Goal: Information Seeking & Learning: Learn about a topic

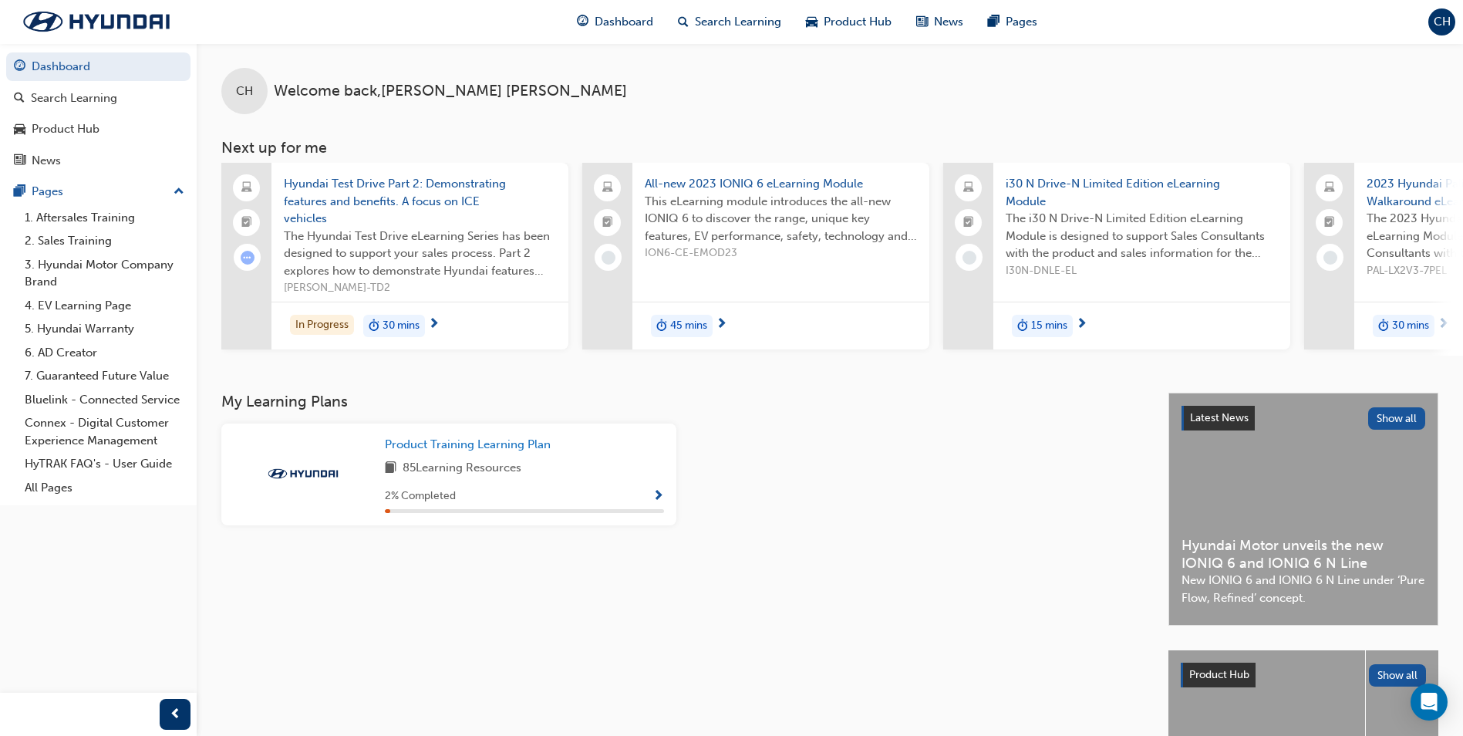
click at [457, 201] on span "Hyundai Test Drive Part 2: Demonstrating features and benefits. A focus on ICE …" at bounding box center [420, 201] width 272 height 52
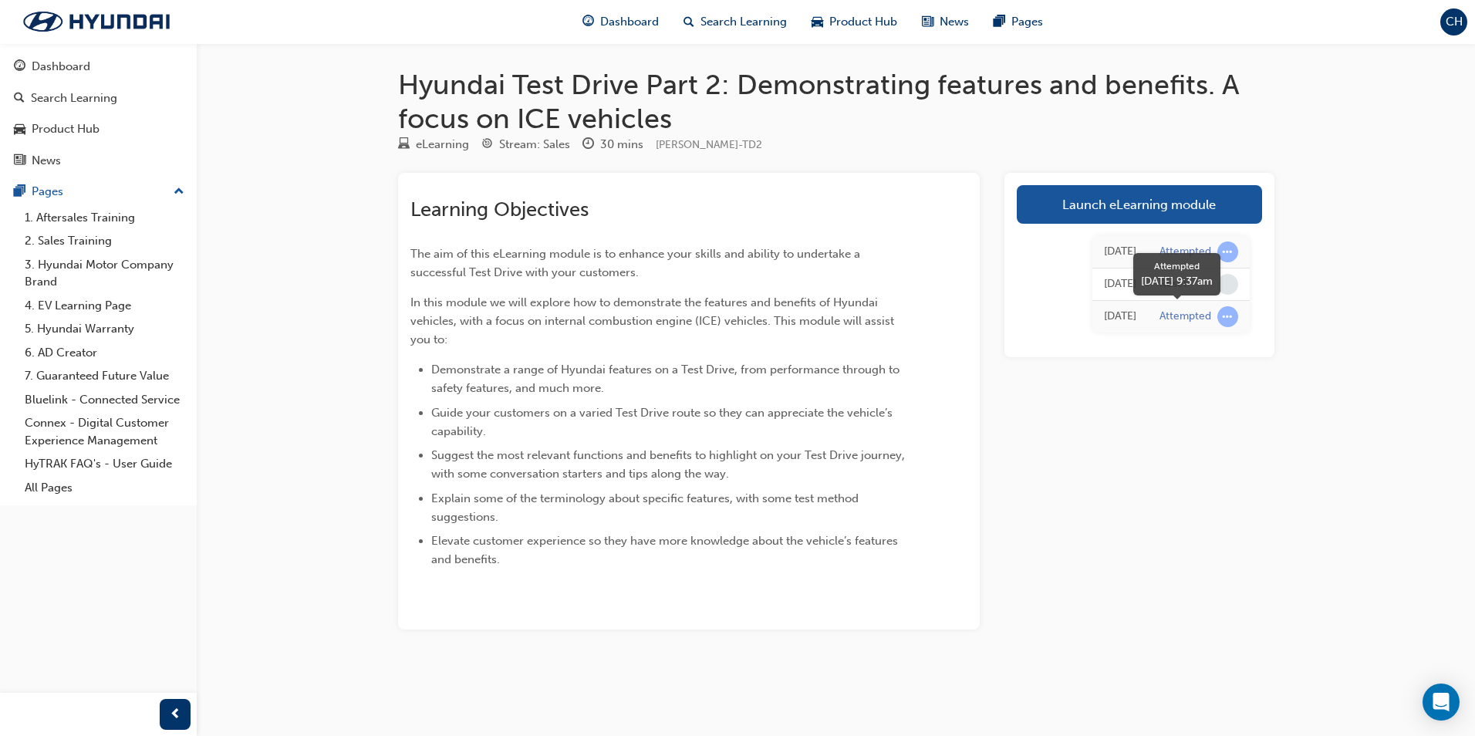
click at [1179, 309] on div "Attempted" at bounding box center [1185, 316] width 52 height 15
click at [1224, 320] on span "learningRecordVerb_ATTEMPT-icon" at bounding box center [1227, 316] width 21 height 21
click at [1185, 328] on td "Attempted" at bounding box center [1199, 316] width 102 height 32
click at [1135, 325] on div "[DATE]" at bounding box center [1120, 317] width 32 height 18
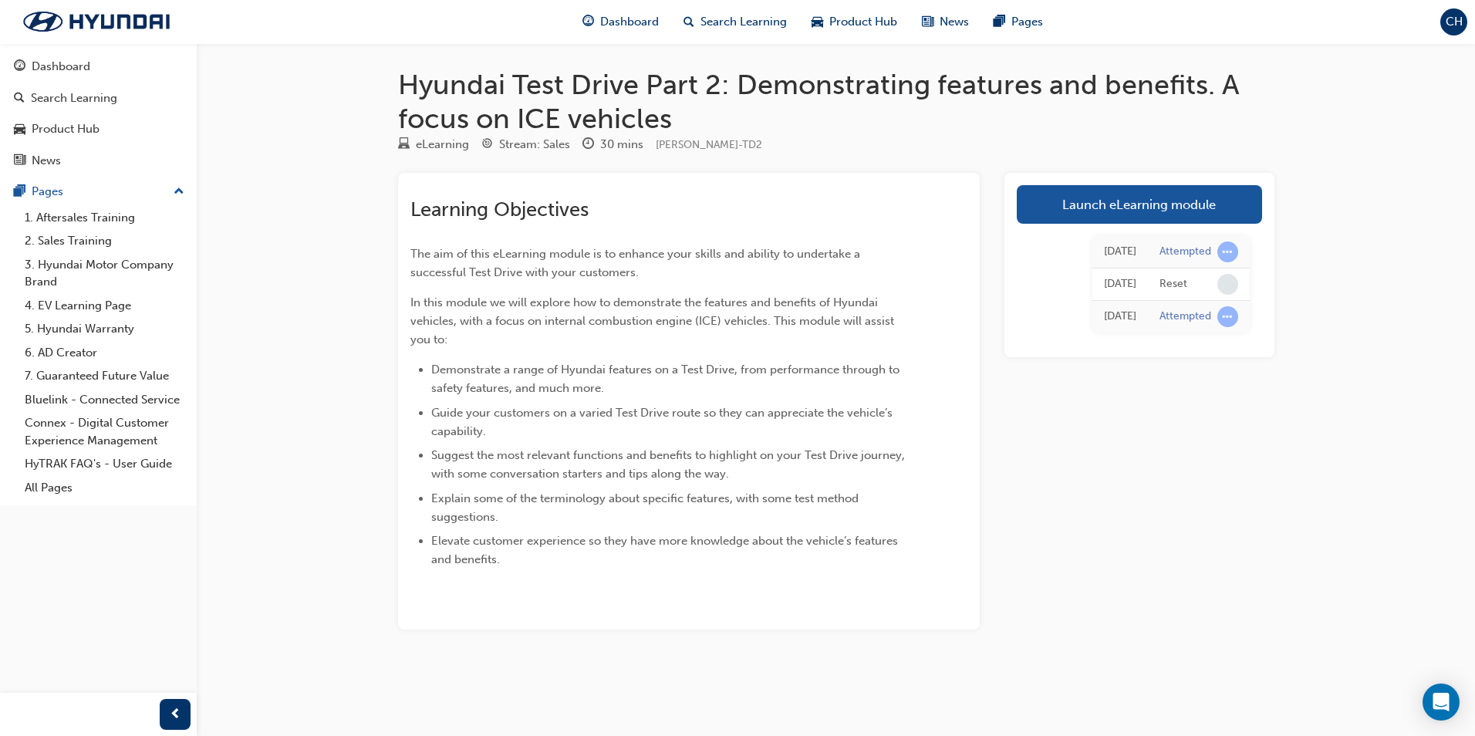
click at [1135, 243] on div "[DATE]" at bounding box center [1120, 252] width 32 height 18
click at [1177, 242] on div "Attempted" at bounding box center [1198, 251] width 79 height 21
click at [1193, 243] on div "Attempted" at bounding box center [1198, 251] width 79 height 21
click at [1219, 246] on div "Attempted" at bounding box center [1198, 251] width 79 height 21
click at [1226, 247] on span "learningRecordVerb_ATTEMPT-icon" at bounding box center [1227, 251] width 21 height 21
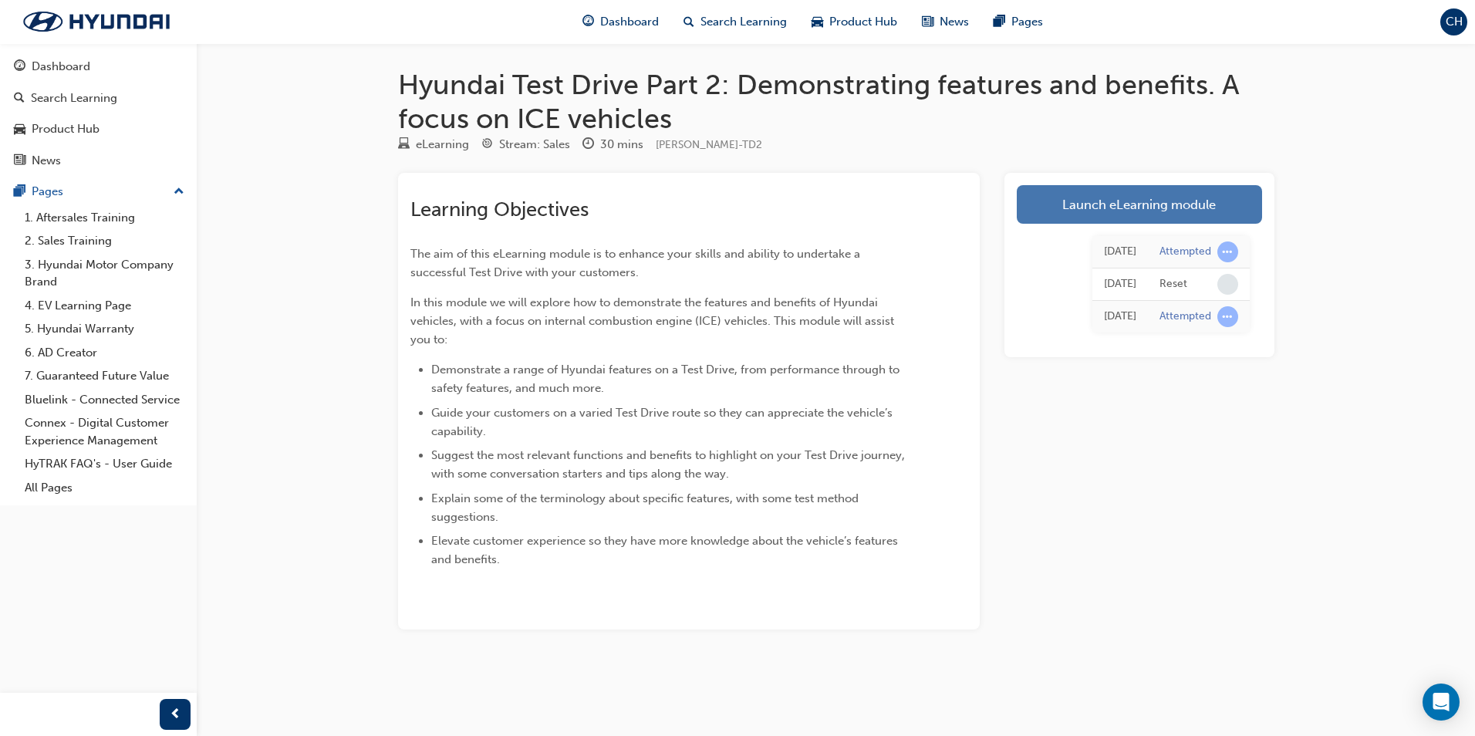
click at [1097, 212] on link "Launch eLearning module" at bounding box center [1139, 204] width 245 height 39
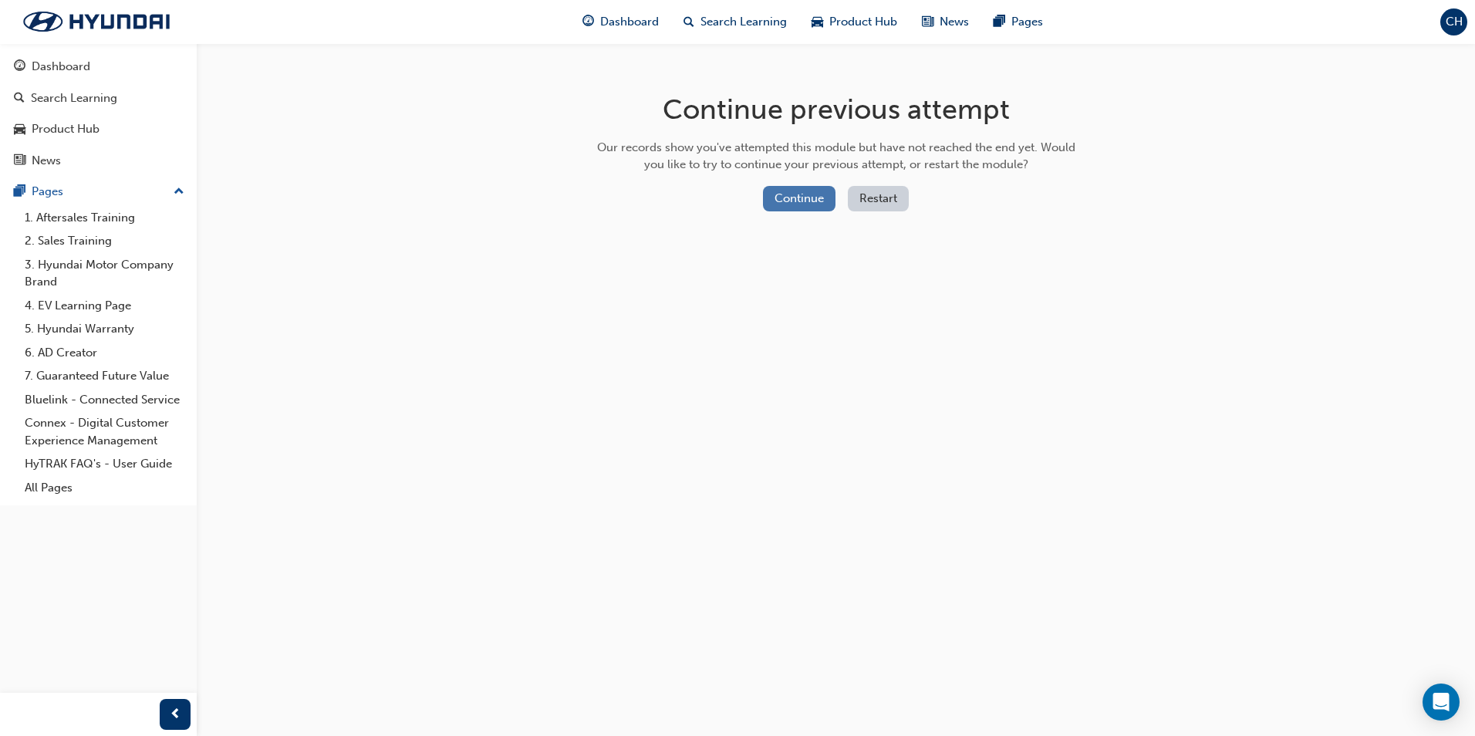
click at [786, 204] on button "Continue" at bounding box center [799, 198] width 73 height 25
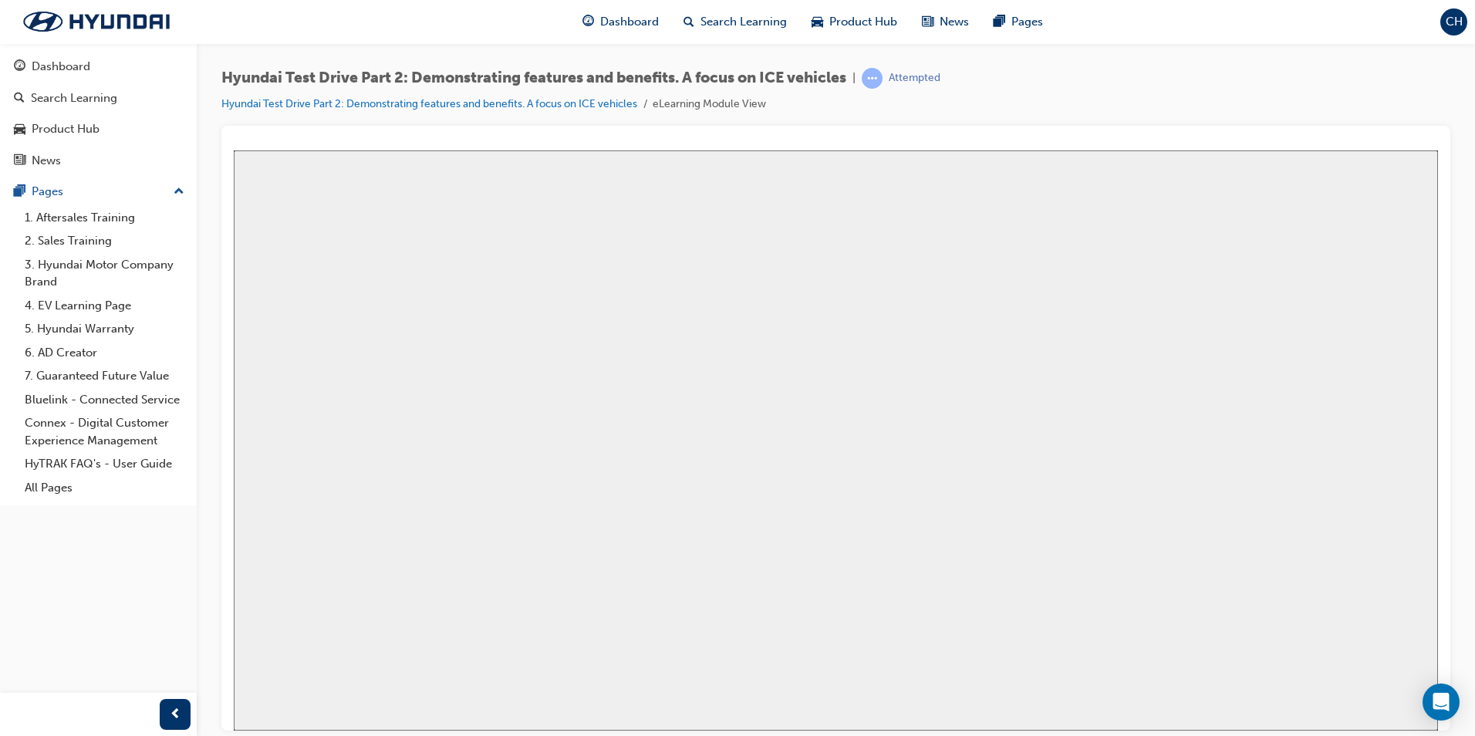
click at [292, 716] on button "Resume" at bounding box center [263, 725] width 59 height 19
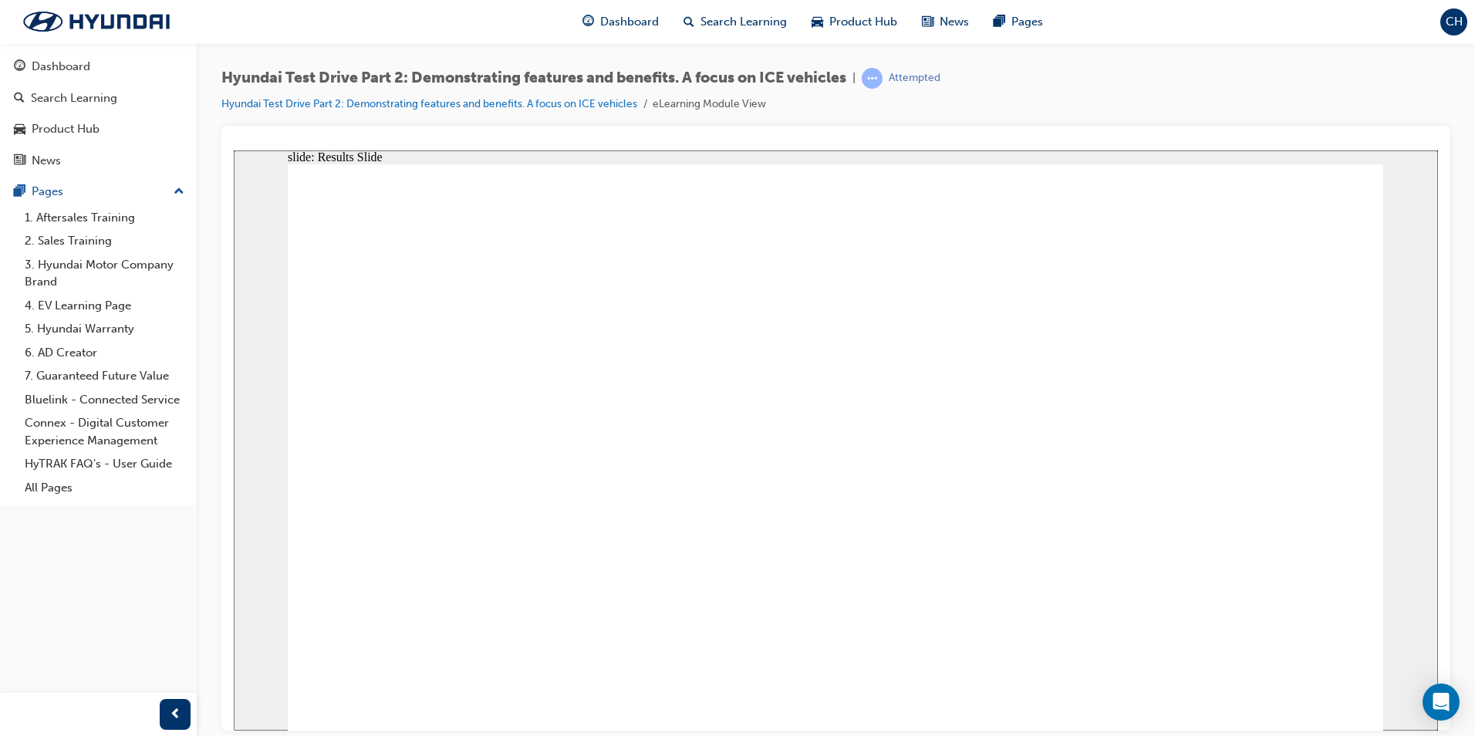
drag, startPoint x: 331, startPoint y: 254, endPoint x: 860, endPoint y: 255, distance: 529.1
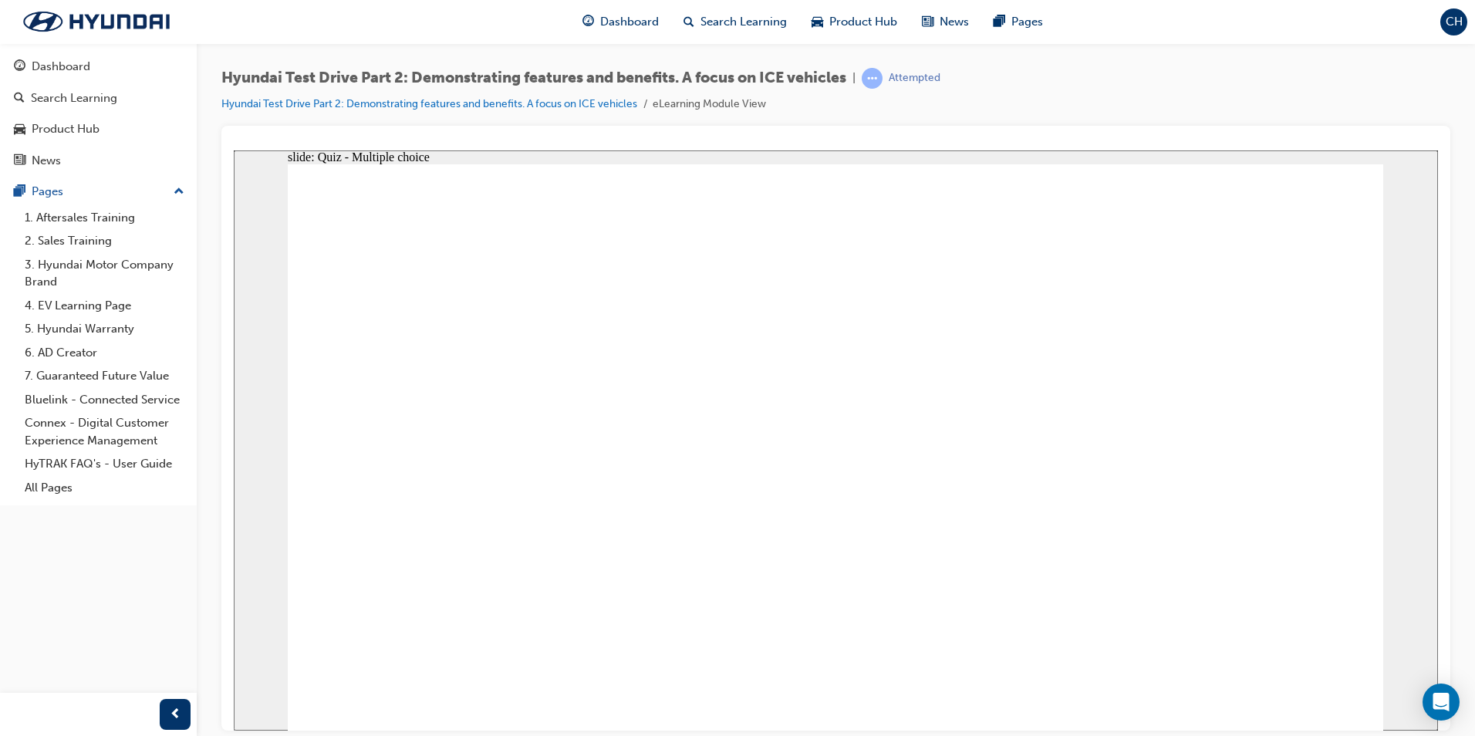
checkbox input "true"
click at [280, 99] on link "Hyundai Test Drive Part 2: Demonstrating features and benefits. A focus on ICE …" at bounding box center [429, 103] width 416 height 13
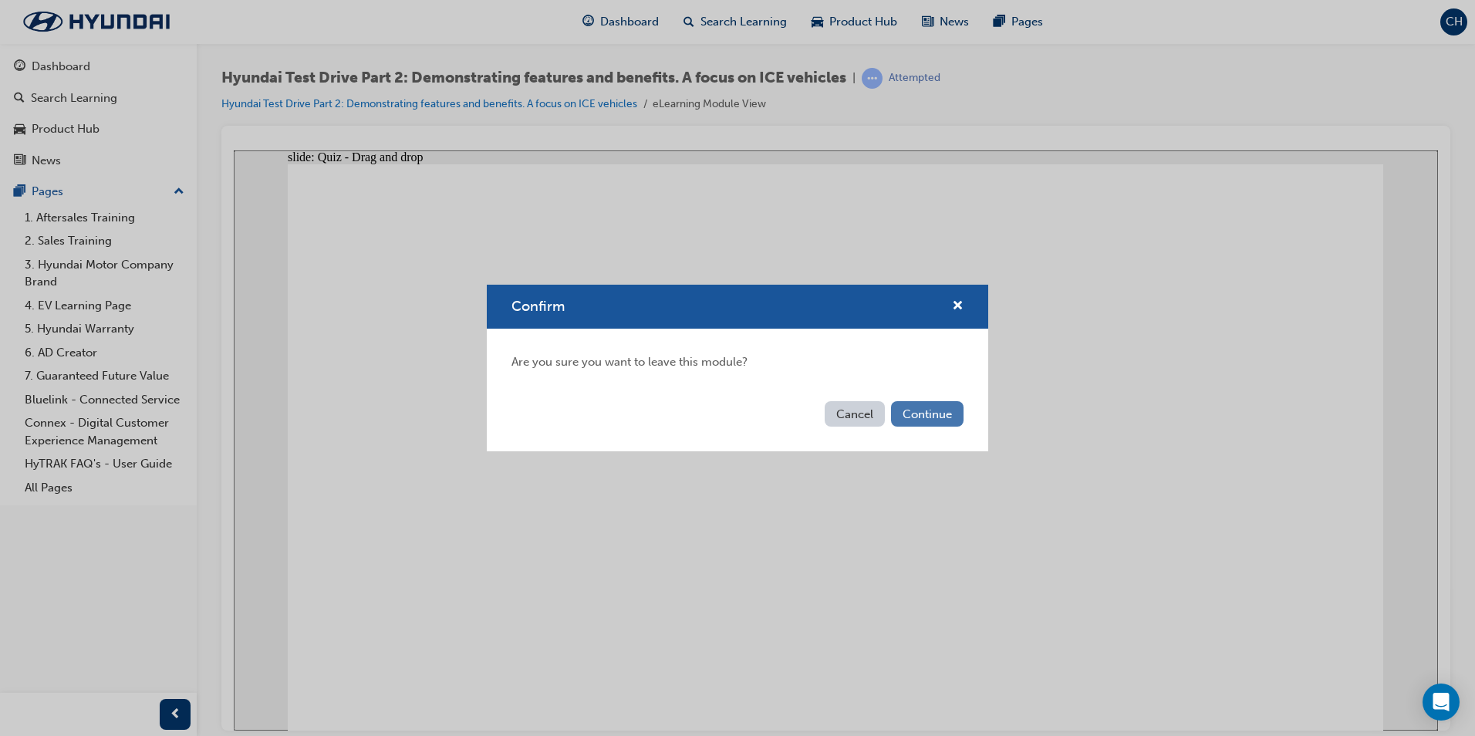
click at [953, 420] on button "Continue" at bounding box center [927, 413] width 73 height 25
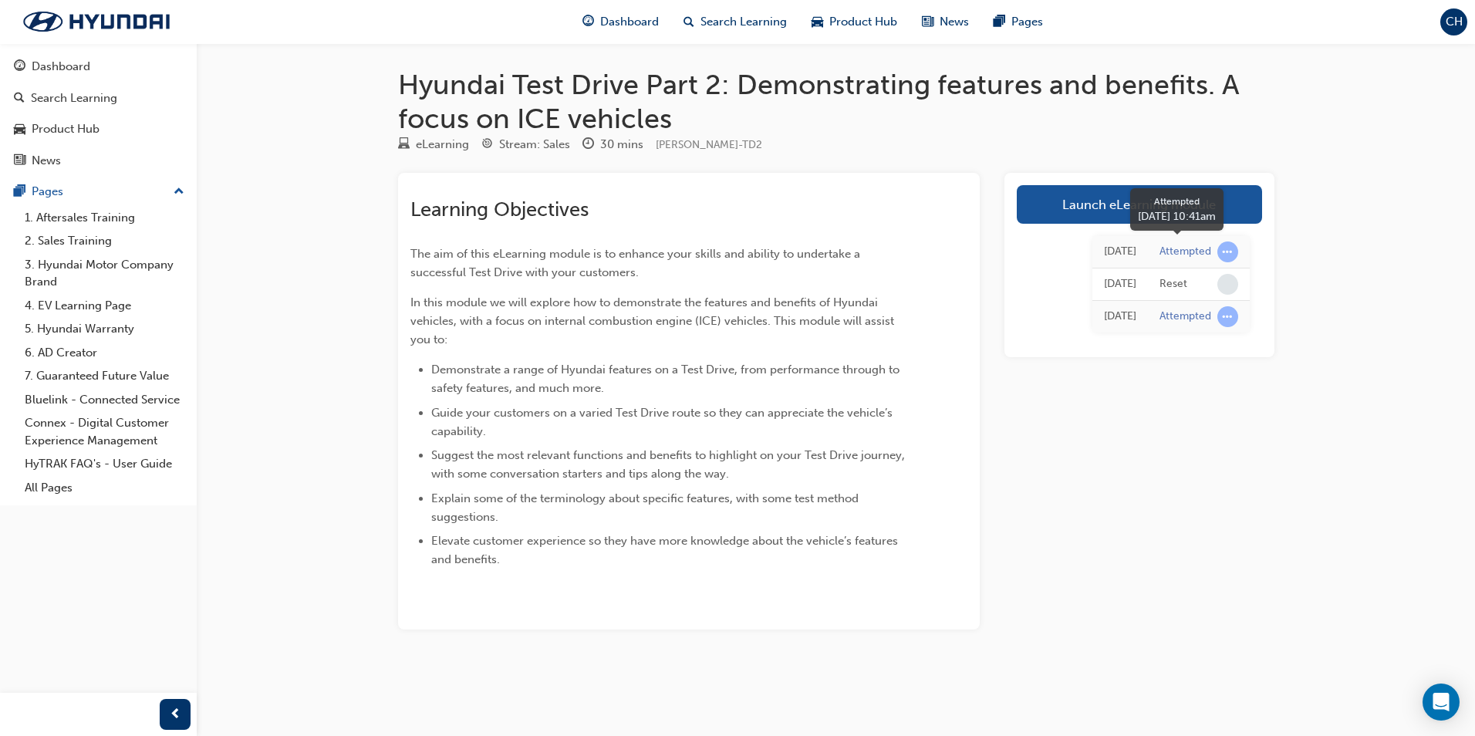
click at [1223, 255] on span "learningRecordVerb_ATTEMPT-icon" at bounding box center [1227, 251] width 21 height 21
click at [1185, 246] on div "Attempted" at bounding box center [1185, 252] width 52 height 15
click at [1142, 229] on div "[DATE] Attempted [DATE] Reset [DATE] Attempted" at bounding box center [1139, 284] width 245 height 121
click at [1137, 218] on link "Launch eLearning module" at bounding box center [1139, 204] width 245 height 39
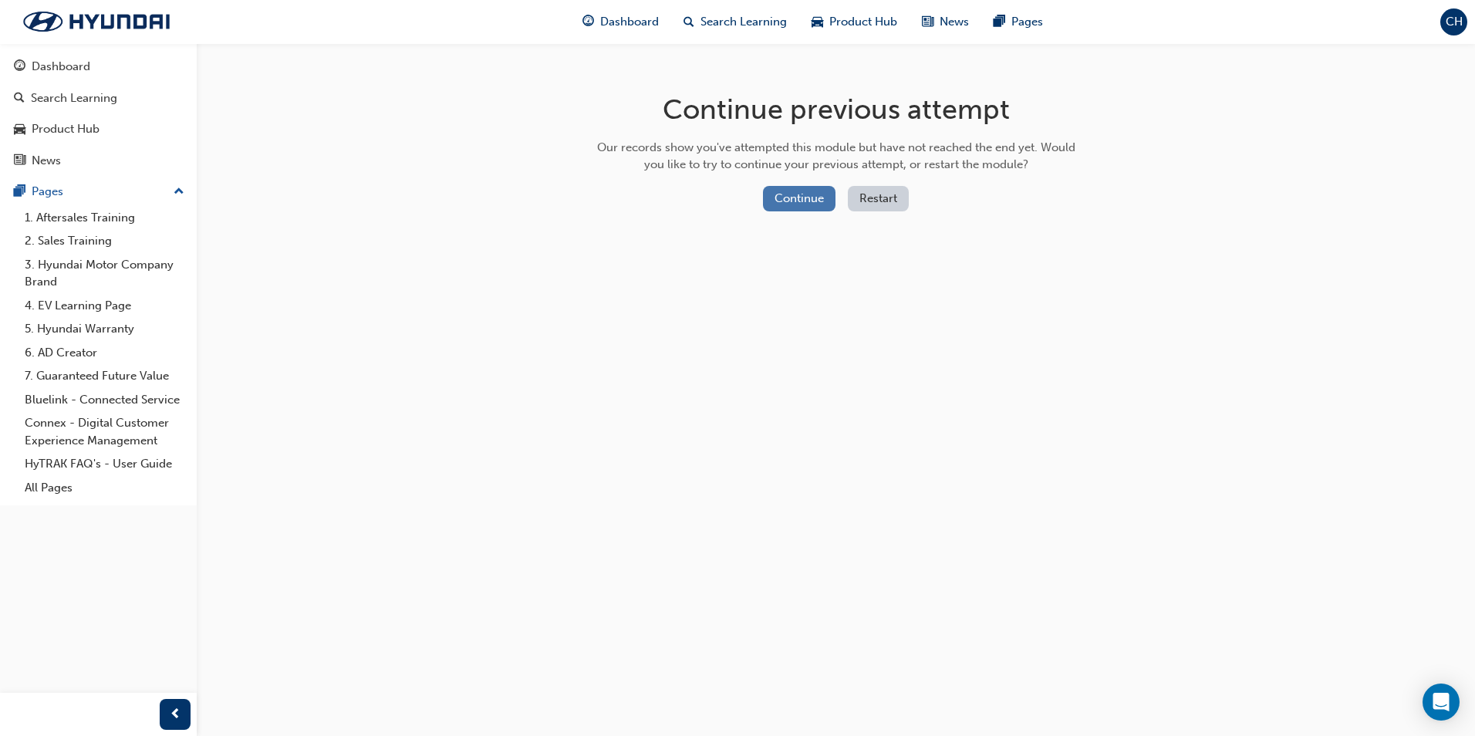
click at [804, 204] on button "Continue" at bounding box center [799, 198] width 73 height 25
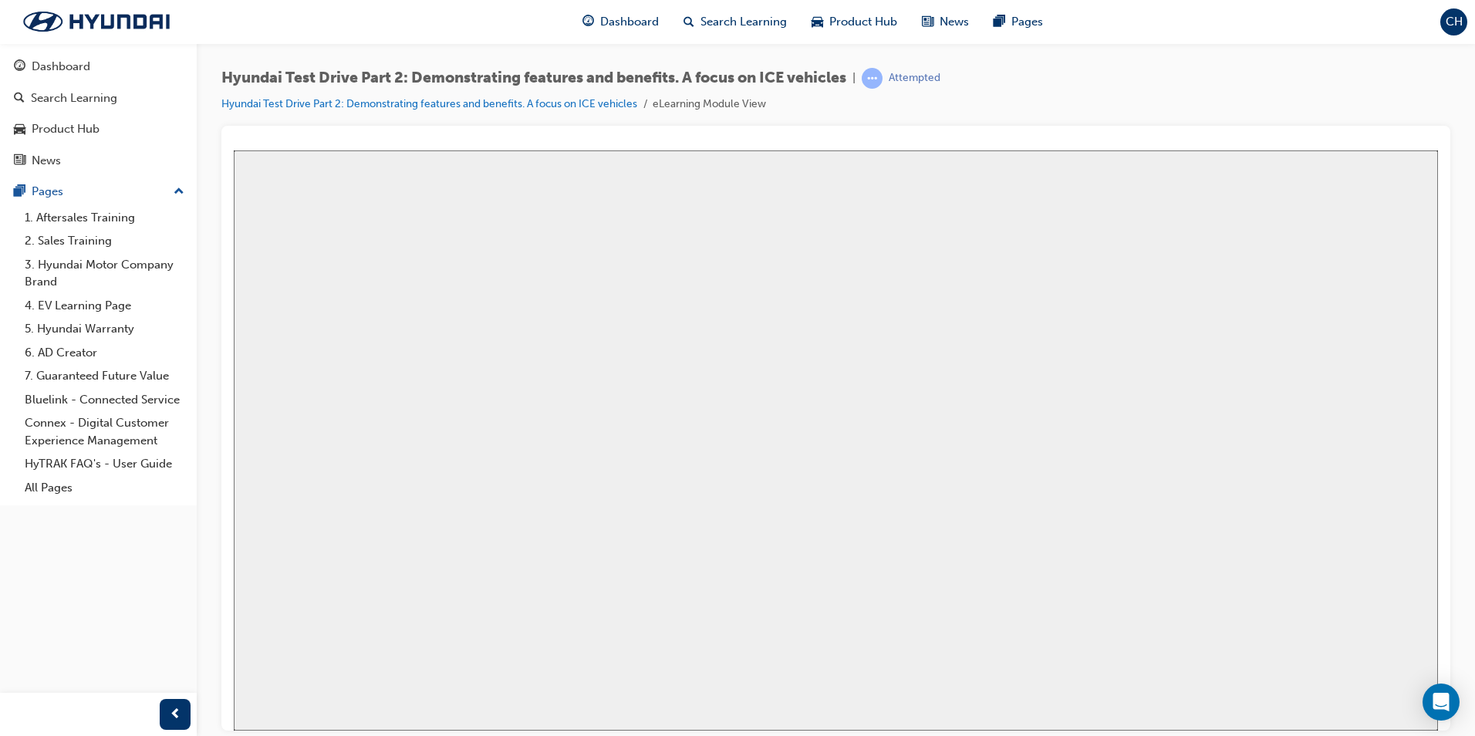
drag, startPoint x: 832, startPoint y: 665, endPoint x: 831, endPoint y: 676, distance: 10.8
click at [831, 702] on div "Hyundai Test Drive Part [DATE] - [DATE] LAUNCH 12 Resume Restart Hyundai Test D…" at bounding box center [836, 741] width 1204 height 79
click at [828, 702] on div "Hyundai Test Drive Part [DATE] - [DATE] LAUNCH 12 Resume Restart Hyundai Test D…" at bounding box center [836, 741] width 1204 height 79
click at [292, 735] on div "Restart" at bounding box center [271, 743] width 42 height 12
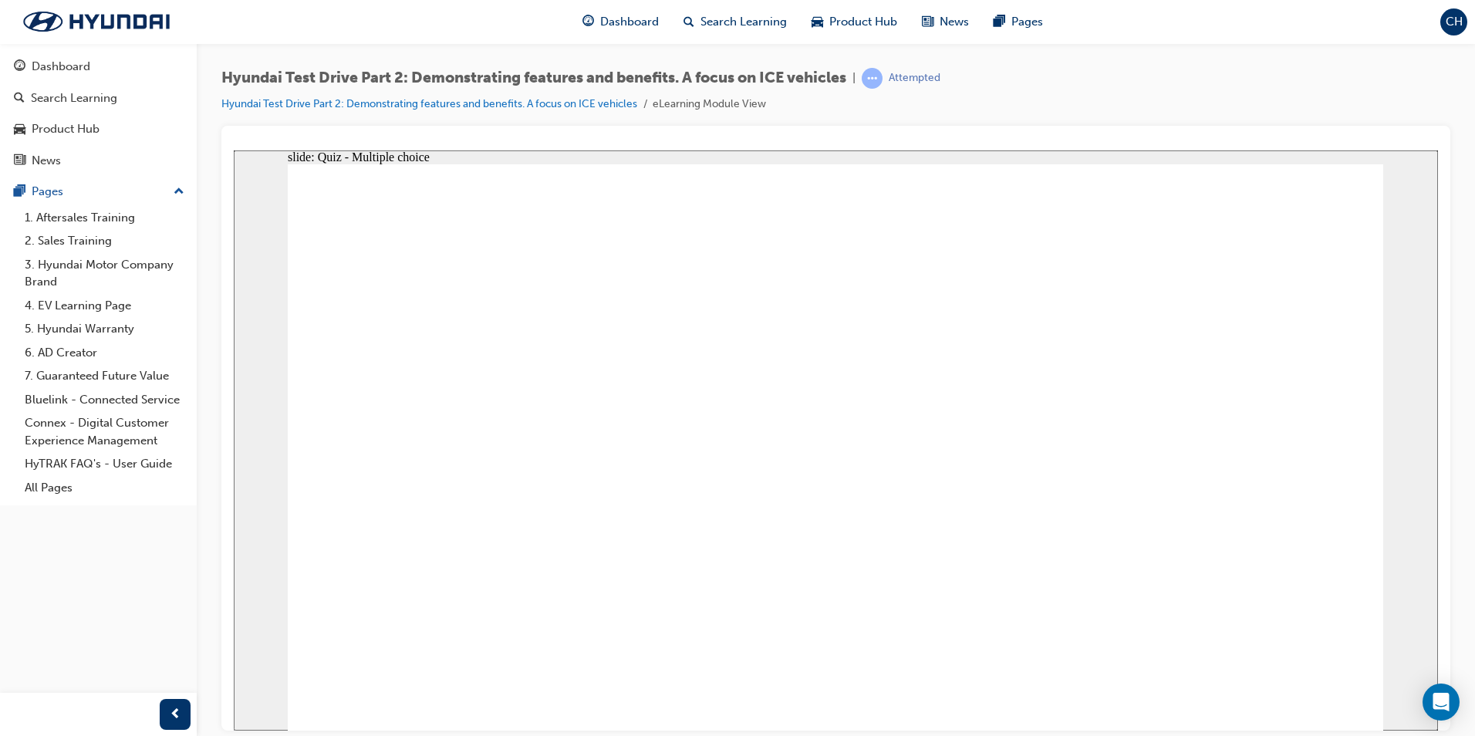
checkbox input "true"
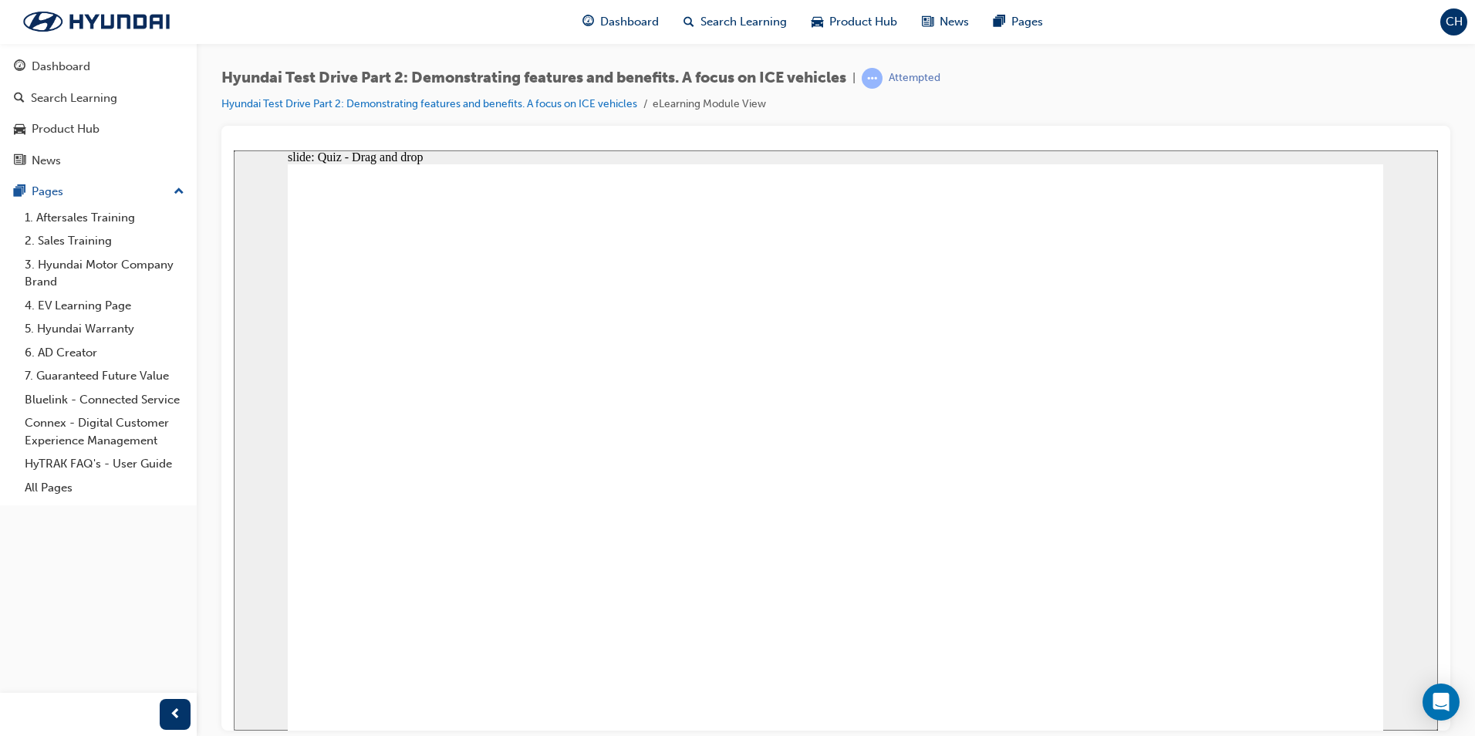
drag, startPoint x: 405, startPoint y: 304, endPoint x: 1113, endPoint y: 498, distance: 734.3
drag, startPoint x: 568, startPoint y: 296, endPoint x: 398, endPoint y: 503, distance: 267.4
drag, startPoint x: 929, startPoint y: 305, endPoint x: 568, endPoint y: 516, distance: 418.6
drag, startPoint x: 1121, startPoint y: 294, endPoint x: 1292, endPoint y: 494, distance: 262.6
drag, startPoint x: 1284, startPoint y: 270, endPoint x: 938, endPoint y: 476, distance: 402.9
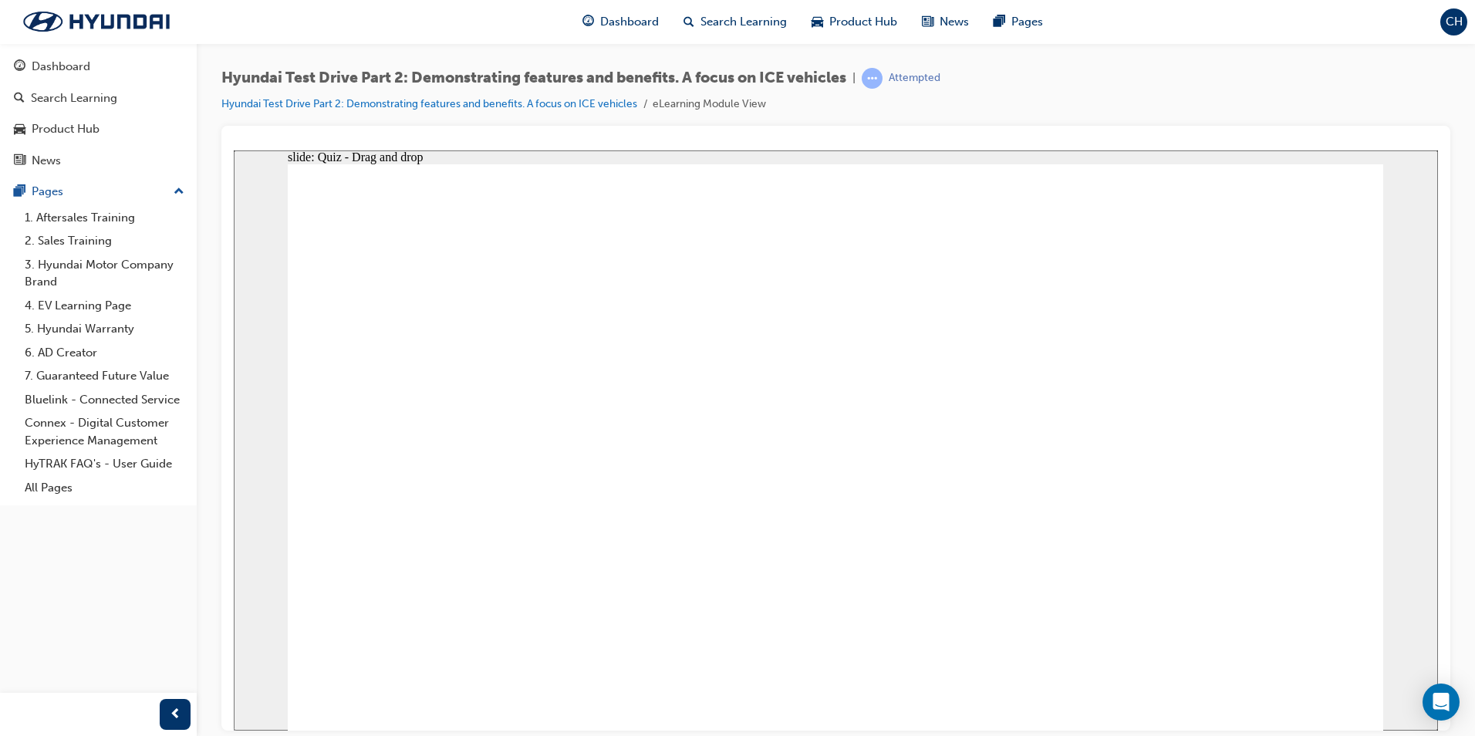
drag, startPoint x: 740, startPoint y: 341, endPoint x: 743, endPoint y: 498, distance: 157.4
radio input "true"
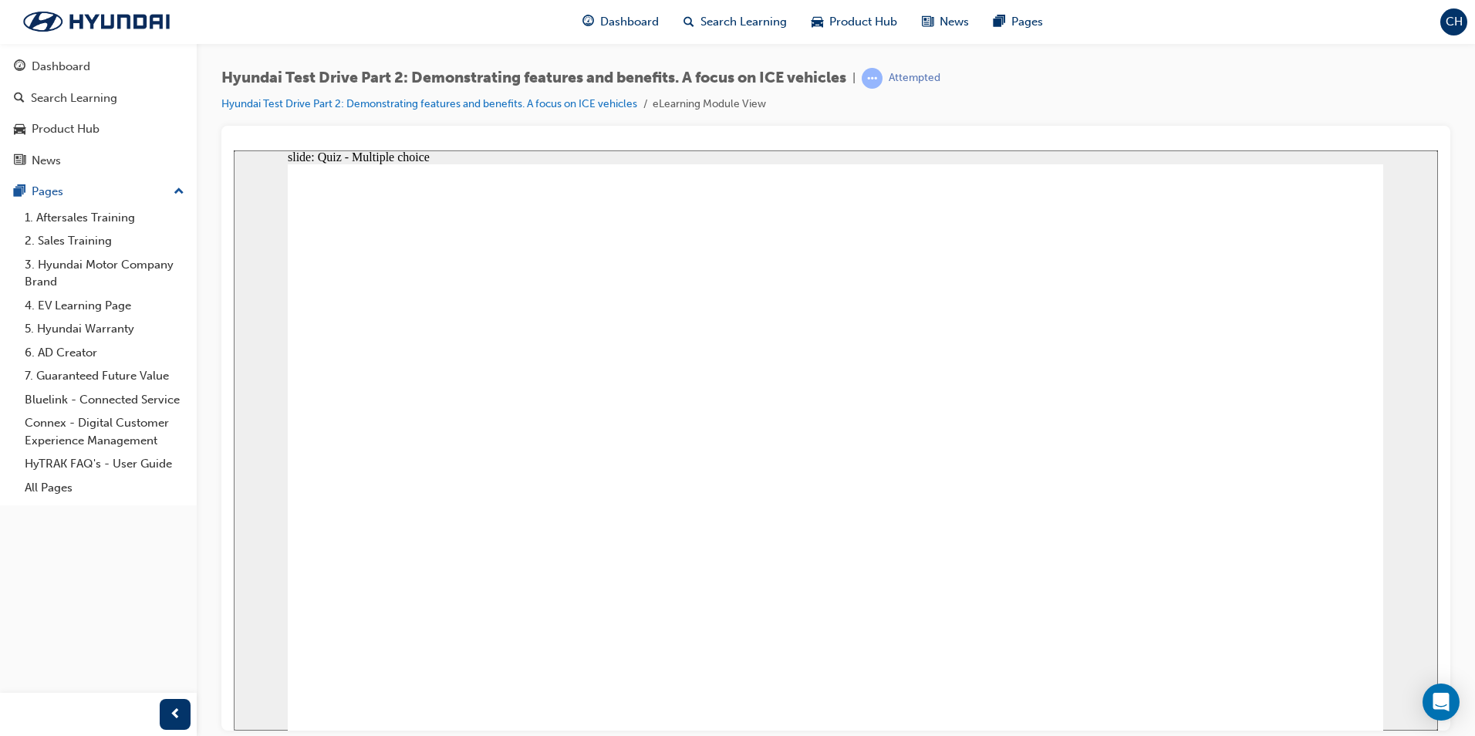
drag, startPoint x: 407, startPoint y: 335, endPoint x: 1041, endPoint y: 466, distance: 646.7
drag, startPoint x: 1272, startPoint y: 324, endPoint x: 1213, endPoint y: 488, distance: 174.4
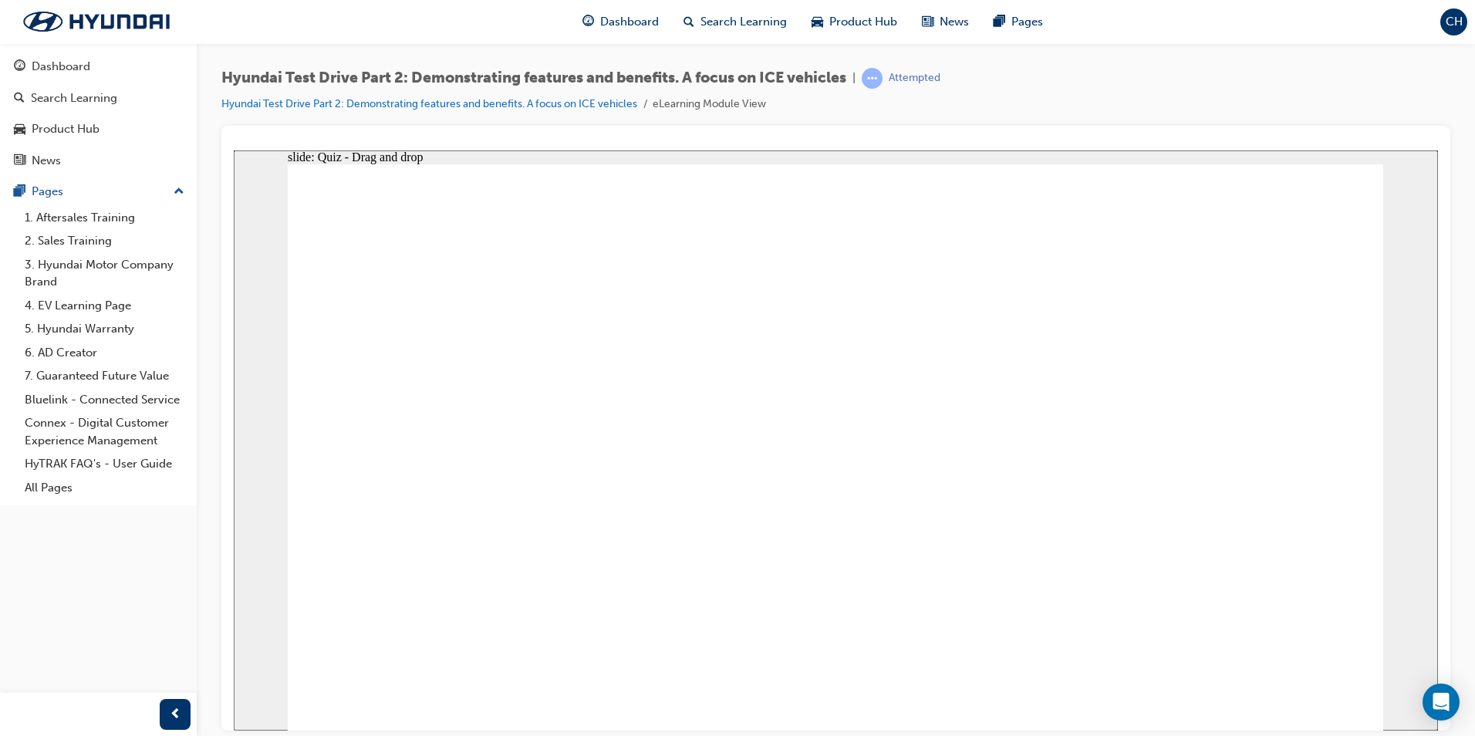
drag, startPoint x: 759, startPoint y: 315, endPoint x: 1280, endPoint y: 488, distance: 549.5
drag, startPoint x: 535, startPoint y: 324, endPoint x: 955, endPoint y: 321, distance: 420.4
drag, startPoint x: 971, startPoint y: 319, endPoint x: 646, endPoint y: 456, distance: 353.3
drag, startPoint x: 1089, startPoint y: 324, endPoint x: 726, endPoint y: 479, distance: 395.0
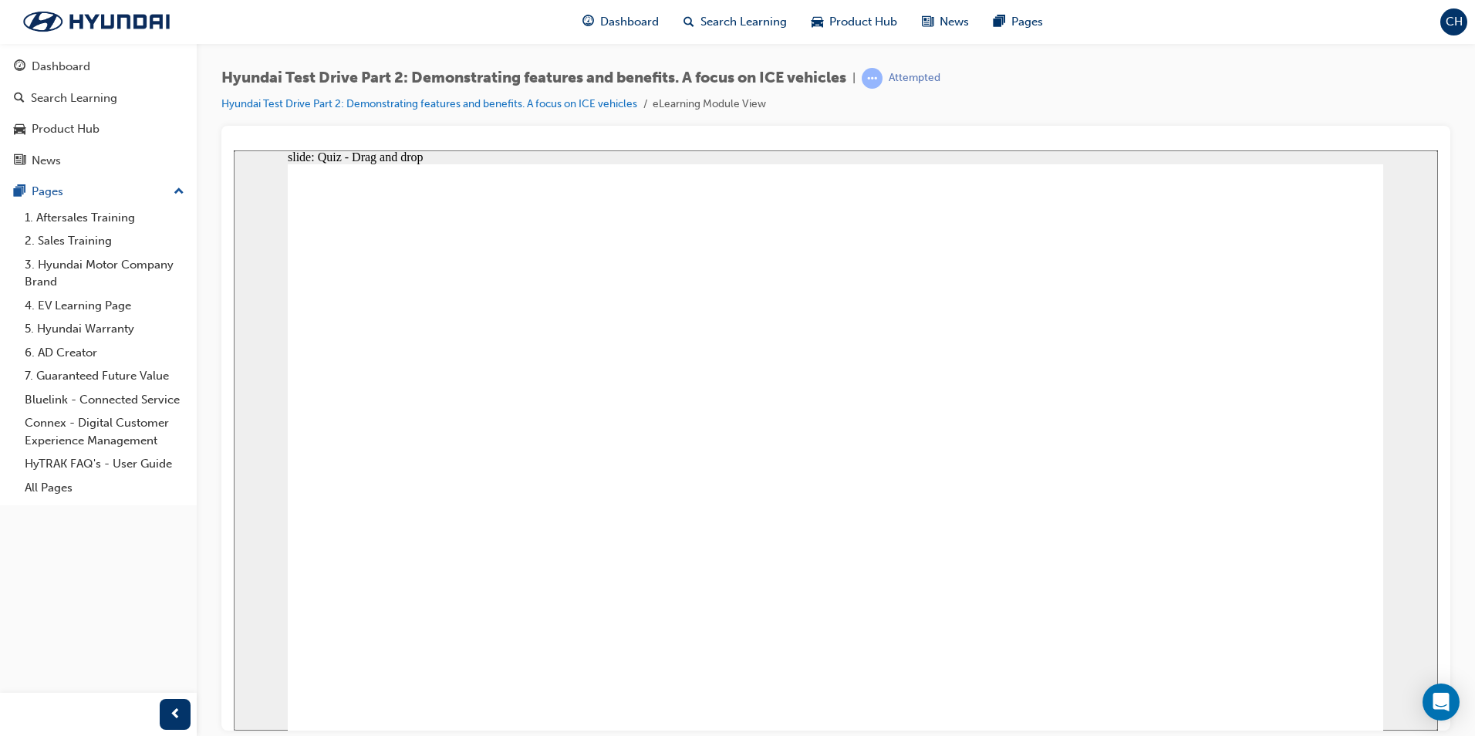
checkbox input "true"
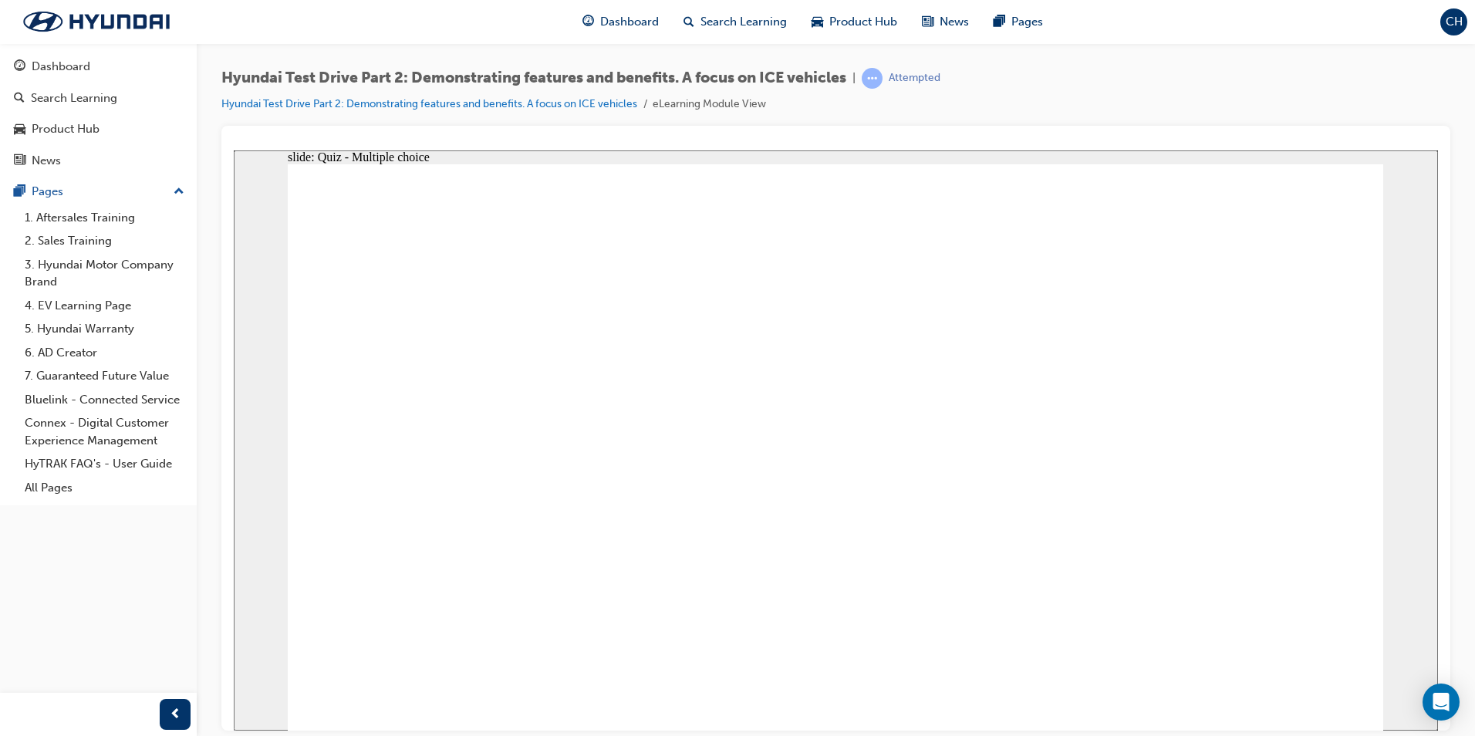
drag, startPoint x: 668, startPoint y: 432, endPoint x: 650, endPoint y: 487, distance: 58.3
checkbox input "true"
drag, startPoint x: 650, startPoint y: 487, endPoint x: 635, endPoint y: 570, distance: 84.0
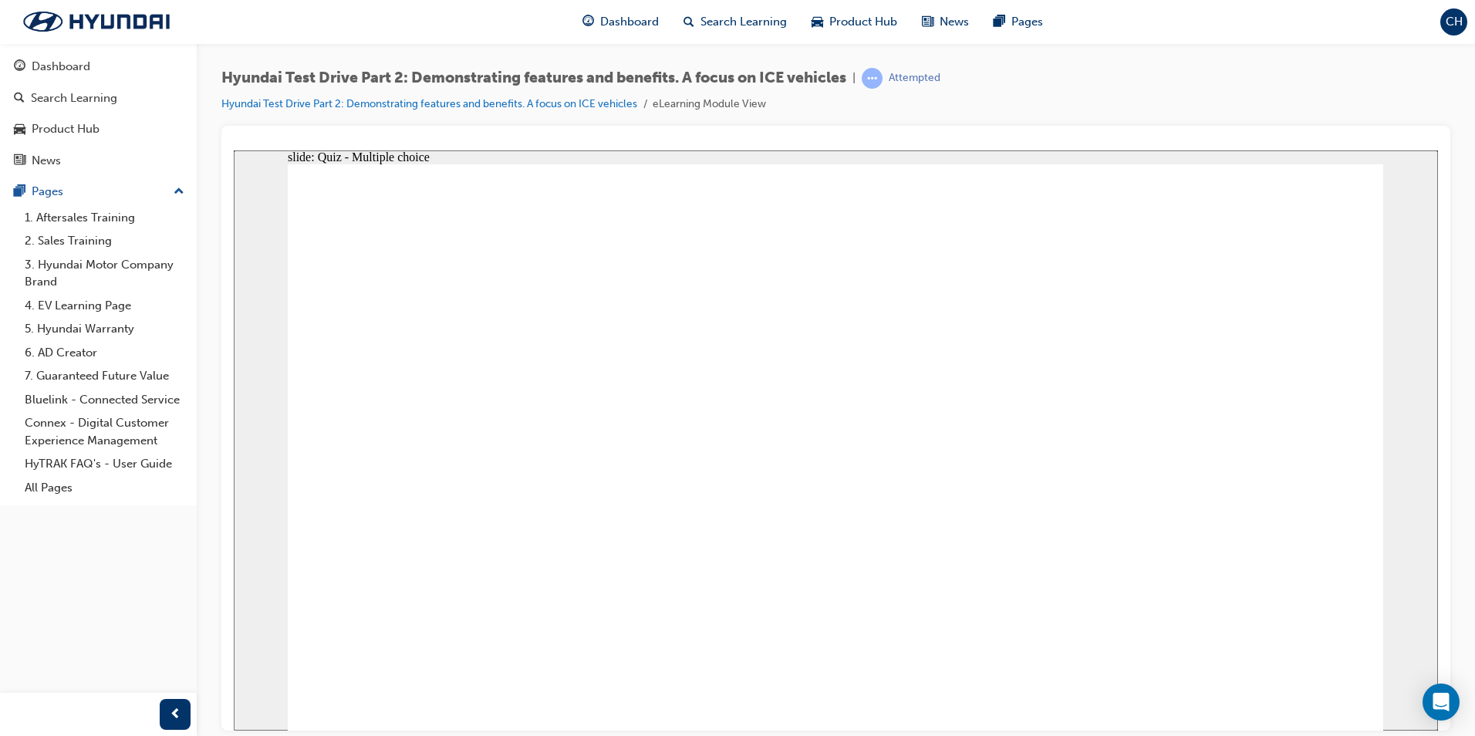
checkbox input "true"
